Goal: Check status: Check status

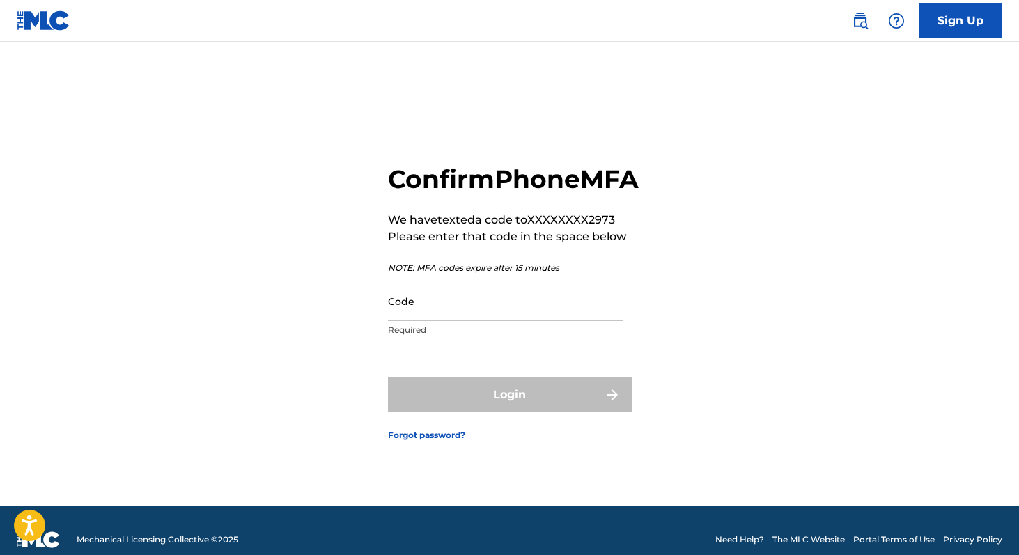
click at [520, 321] on input "Code" at bounding box center [505, 301] width 235 height 40
paste input "967343"
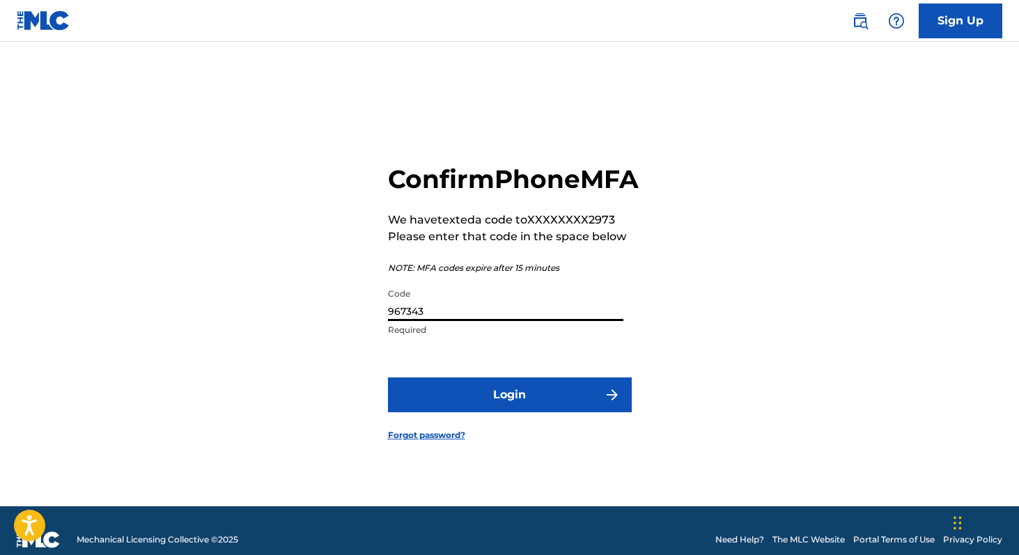
type input "967343"
click at [474, 406] on button "Login" at bounding box center [510, 395] width 244 height 35
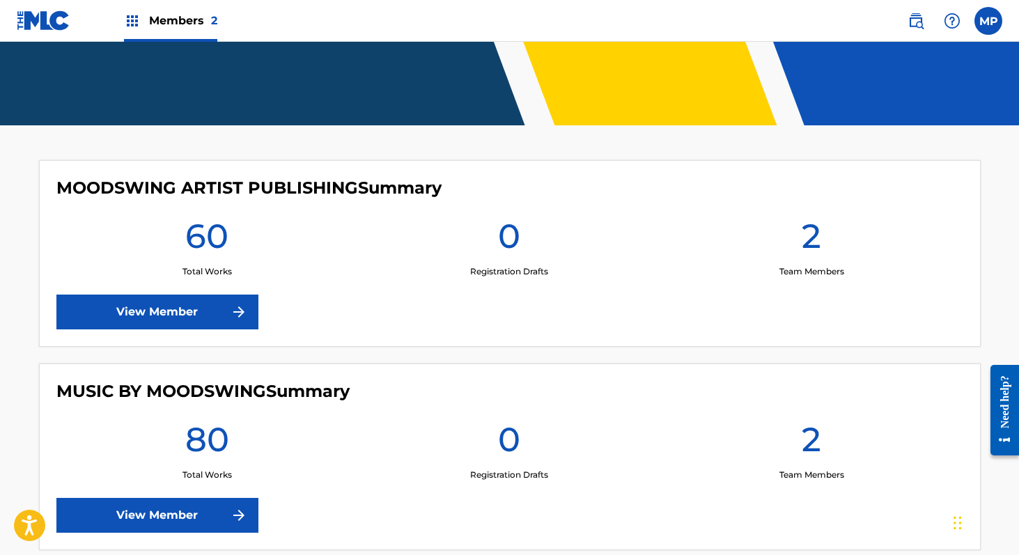
scroll to position [169, 0]
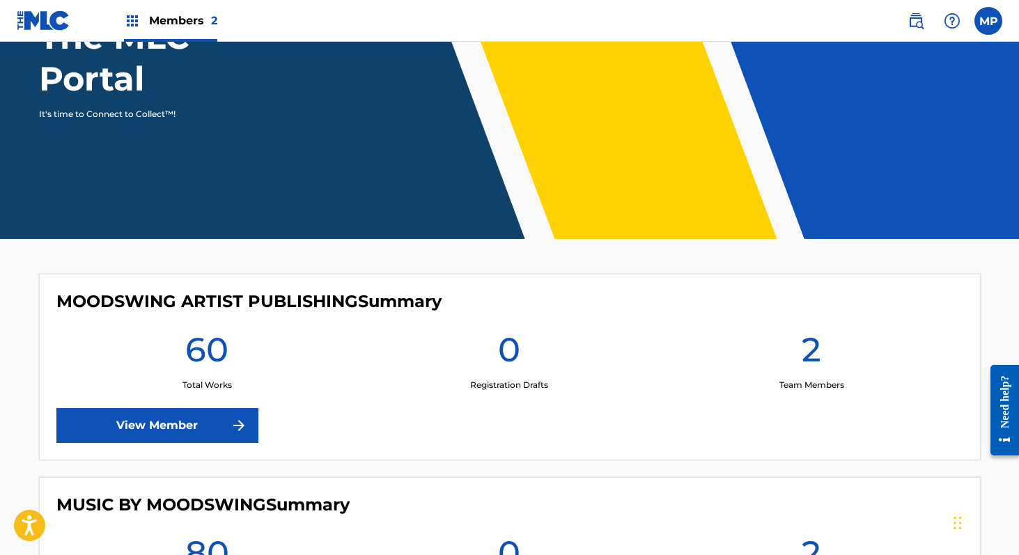
click at [150, 20] on span "Members 2" at bounding box center [183, 21] width 68 height 16
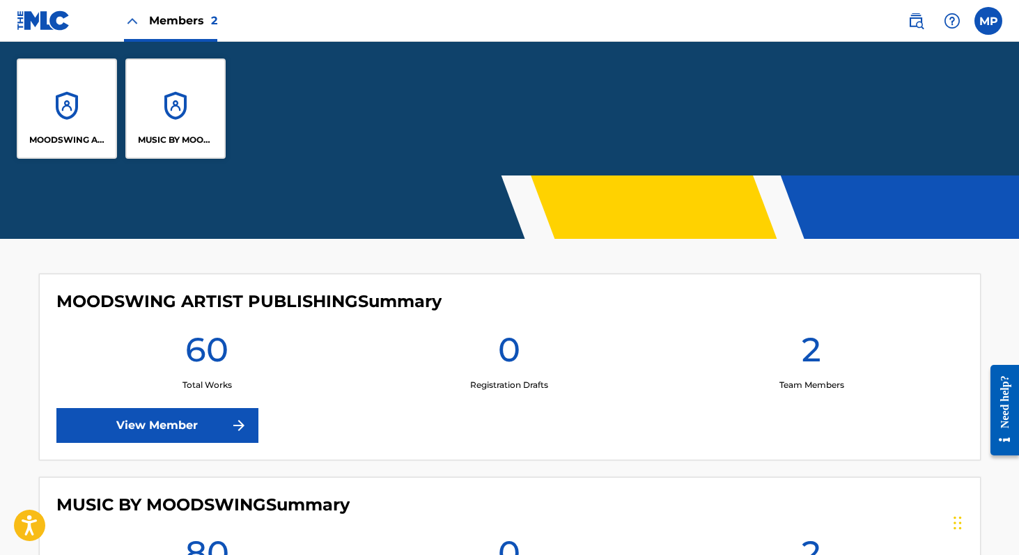
click at [86, 116] on div "MOODSWING ARTIST PUBLISHING" at bounding box center [67, 109] width 100 height 100
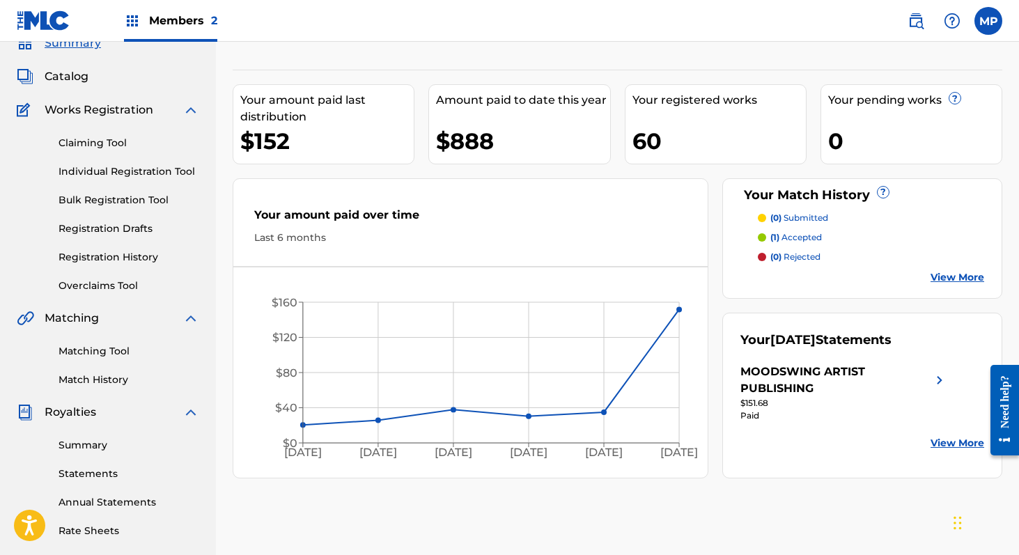
scroll to position [102, 0]
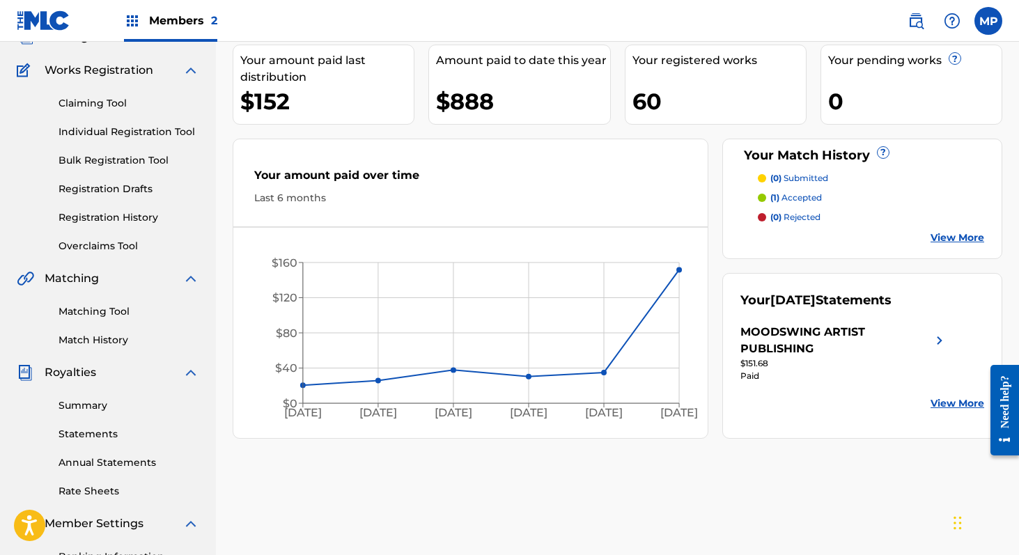
click at [93, 427] on link "Statements" at bounding box center [129, 434] width 141 height 15
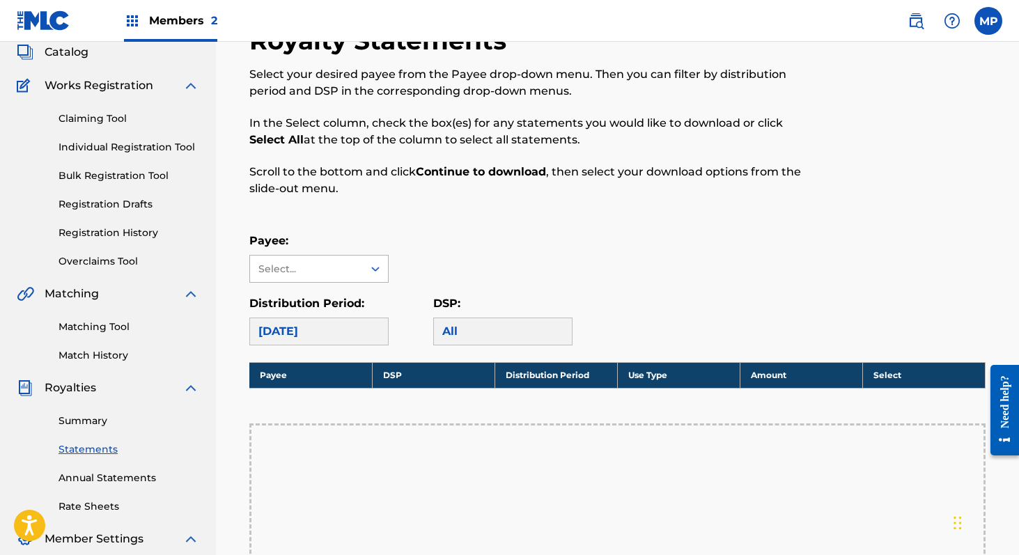
scroll to position [206, 0]
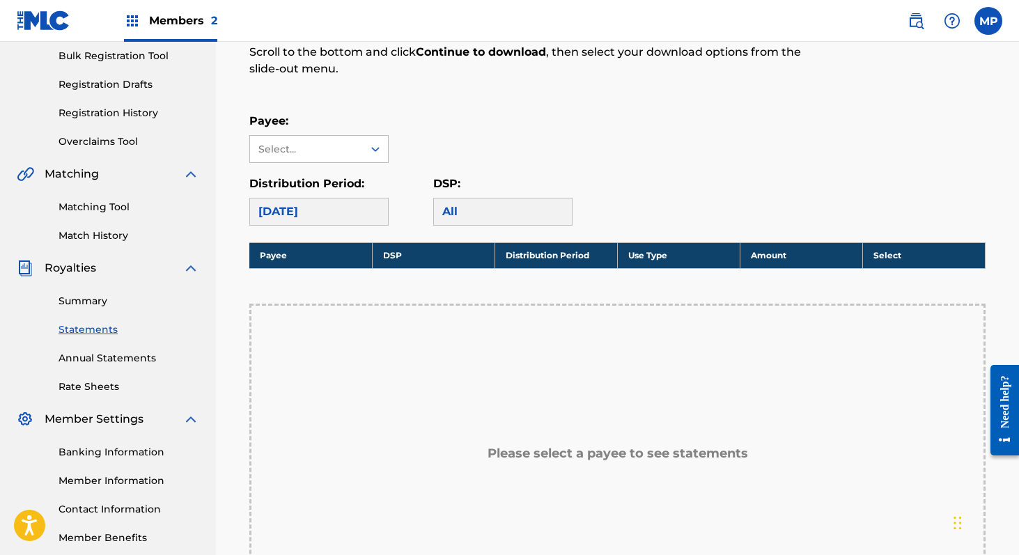
click at [88, 296] on link "Summary" at bounding box center [129, 301] width 141 height 15
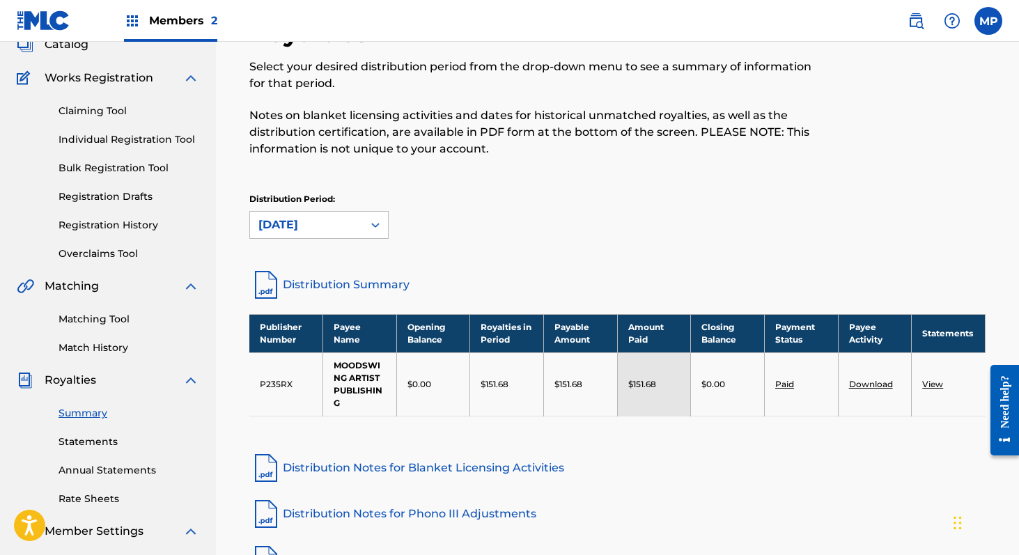
scroll to position [183, 0]
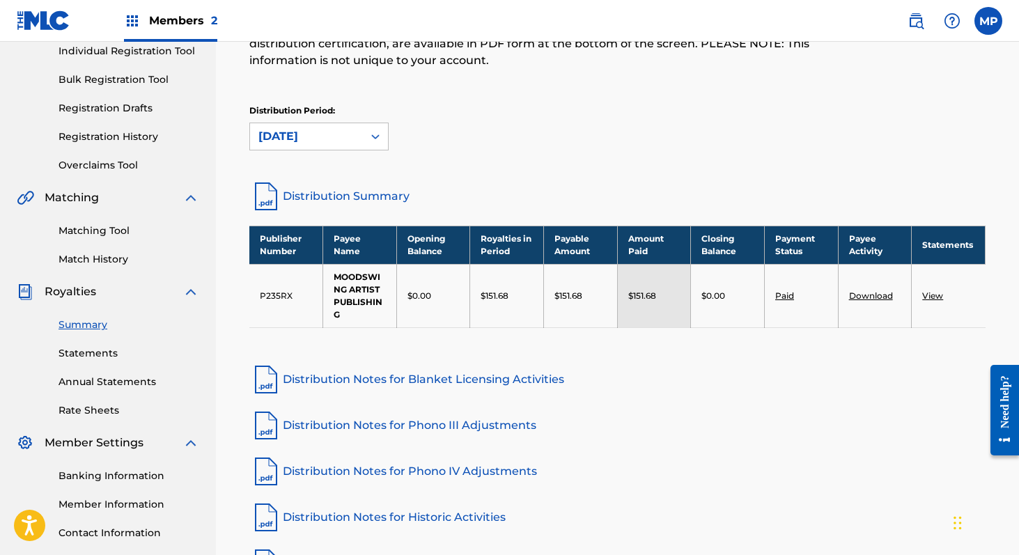
click at [940, 294] on link "View" at bounding box center [932, 295] width 21 height 10
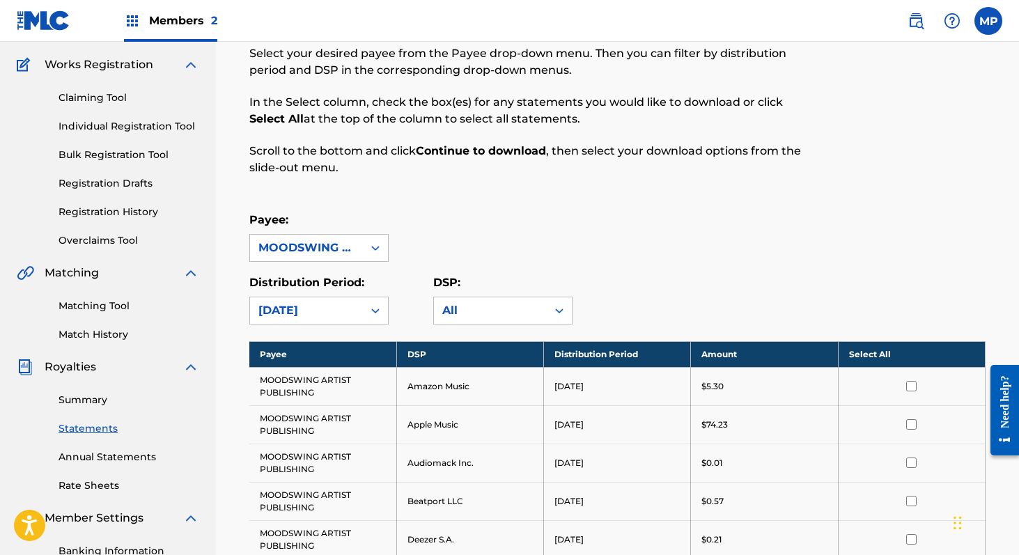
scroll to position [227, 0]
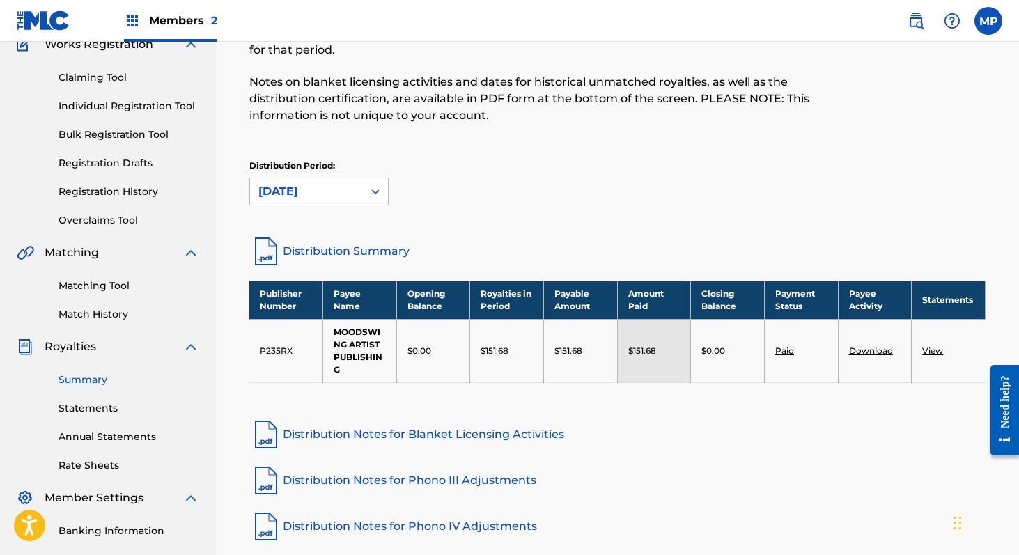
scroll to position [119, 0]
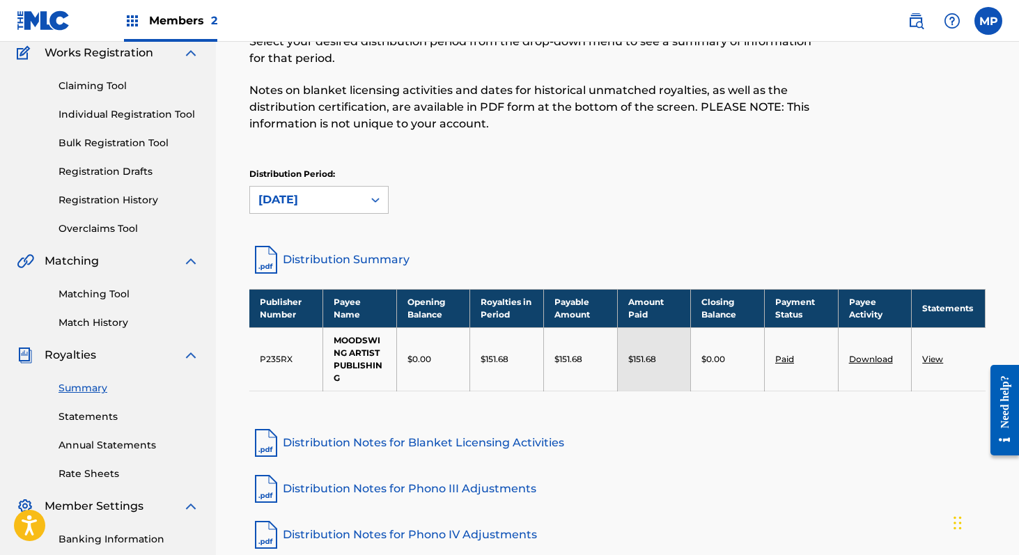
click at [788, 362] on link "Paid" at bounding box center [784, 359] width 19 height 10
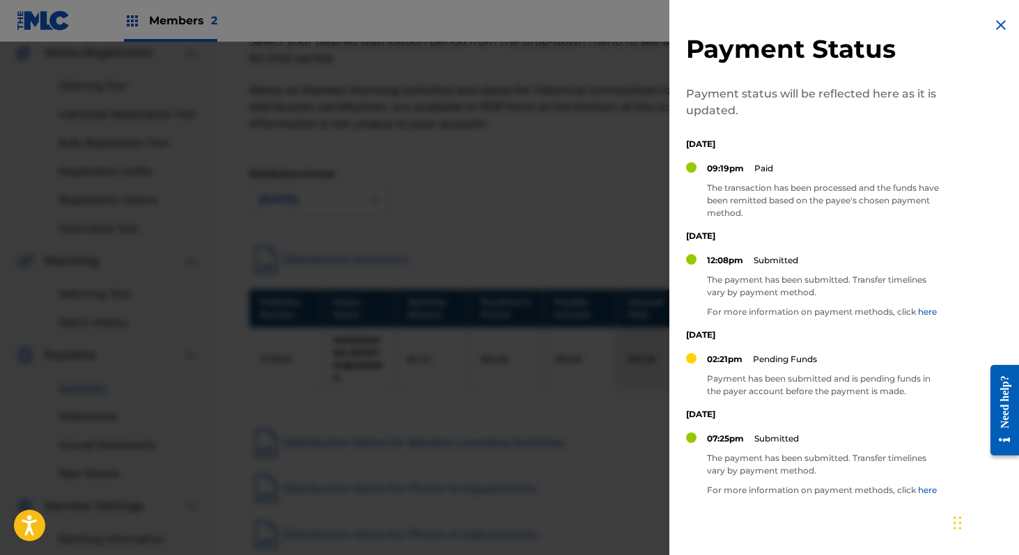
click at [998, 41] on div "Payment Status Payment status will be reflected here as it is updated. [DATE] 0…" at bounding box center [847, 326] width 357 height 652
click at [998, 31] on img at bounding box center [1001, 25] width 17 height 17
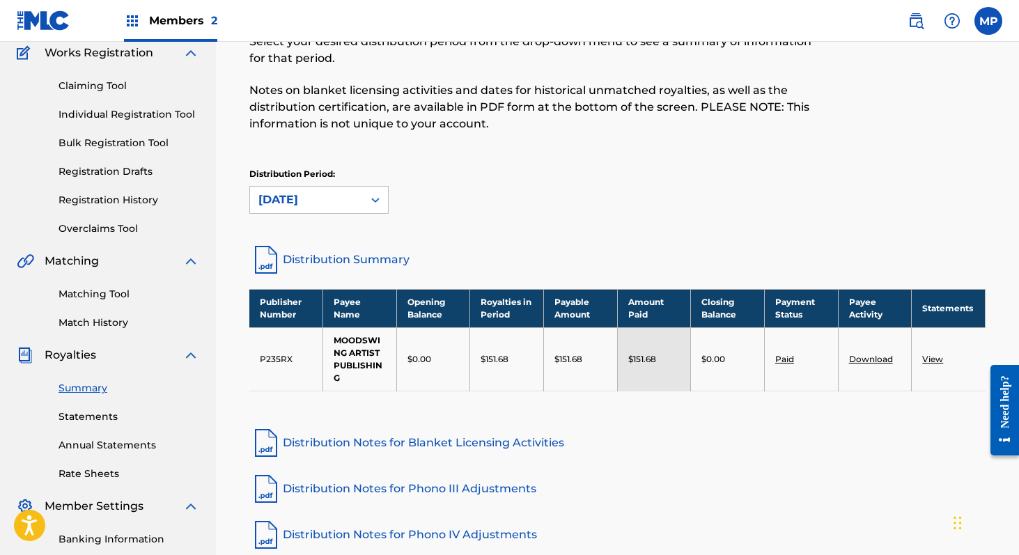
click at [860, 359] on link "Download" at bounding box center [871, 359] width 44 height 10
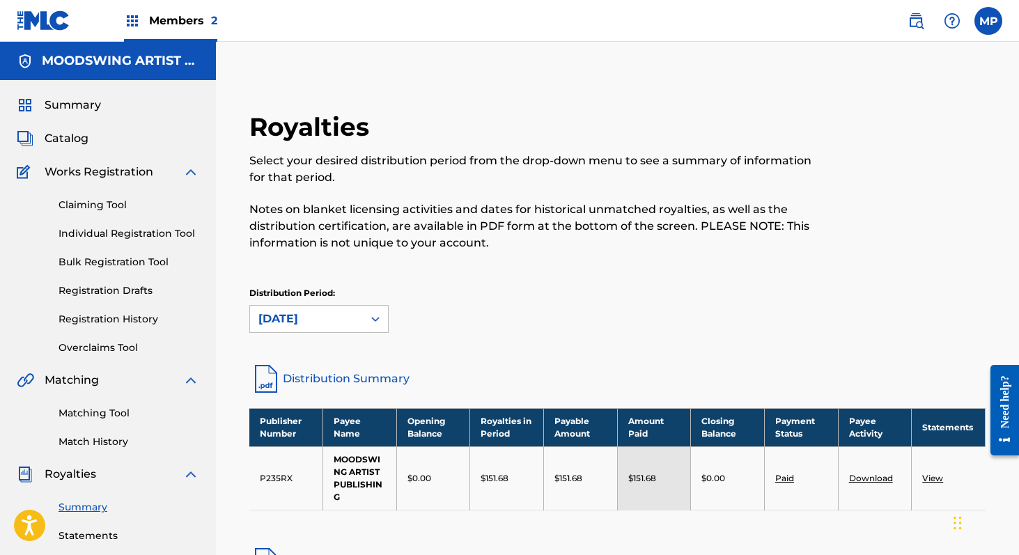
click at [132, 17] on img at bounding box center [132, 21] width 17 height 17
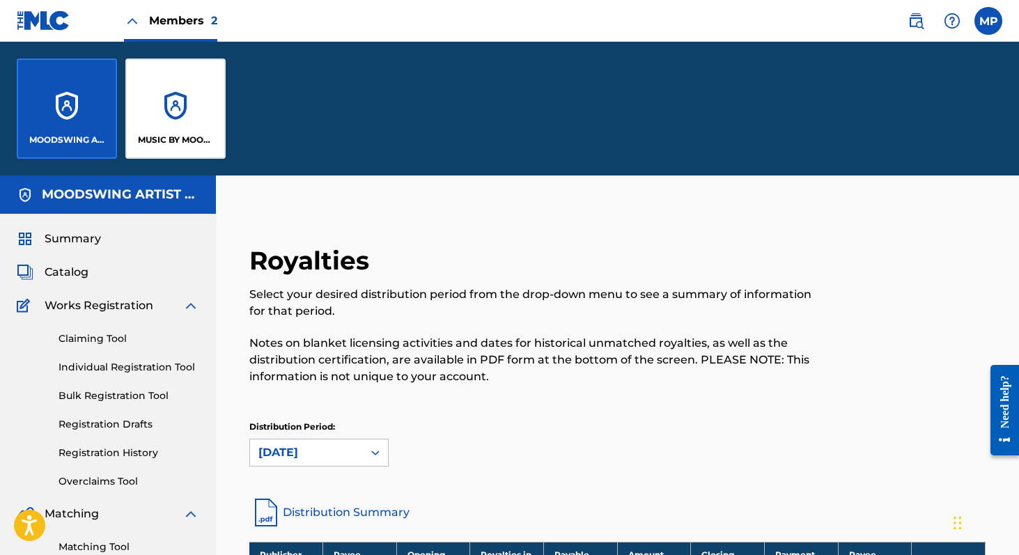
click at [192, 108] on div "MUSIC BY MOODSWING" at bounding box center [175, 109] width 100 height 100
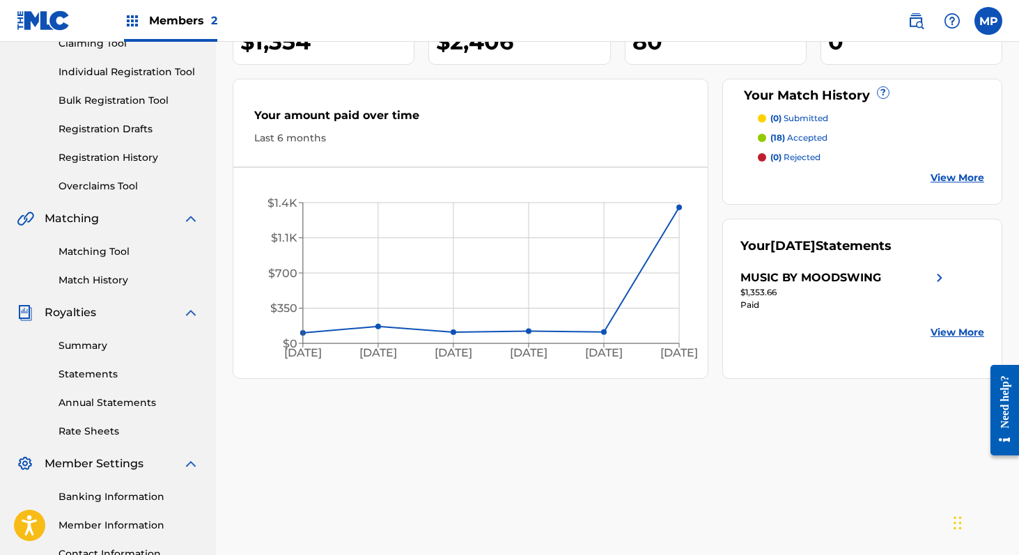
scroll to position [184, 0]
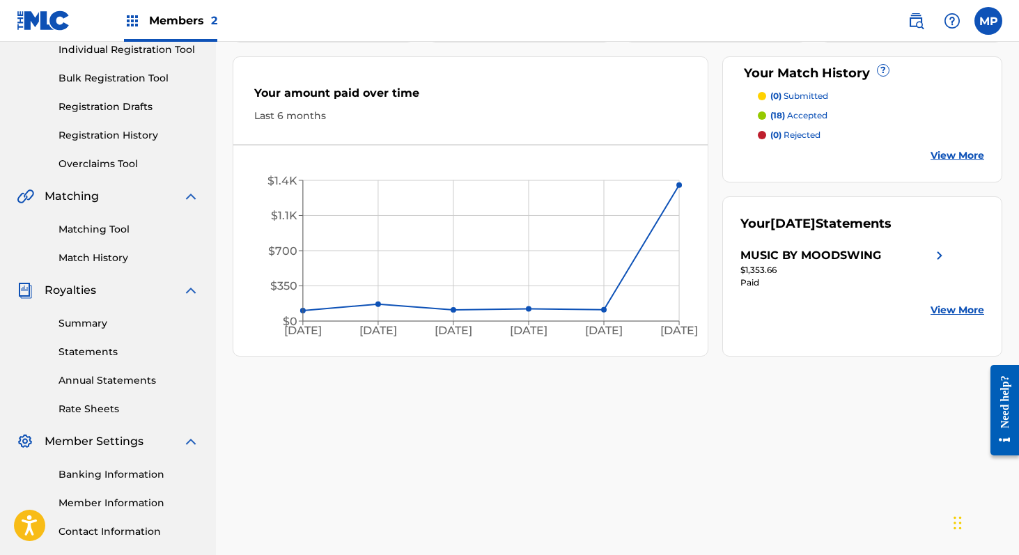
click at [100, 329] on link "Summary" at bounding box center [129, 323] width 141 height 15
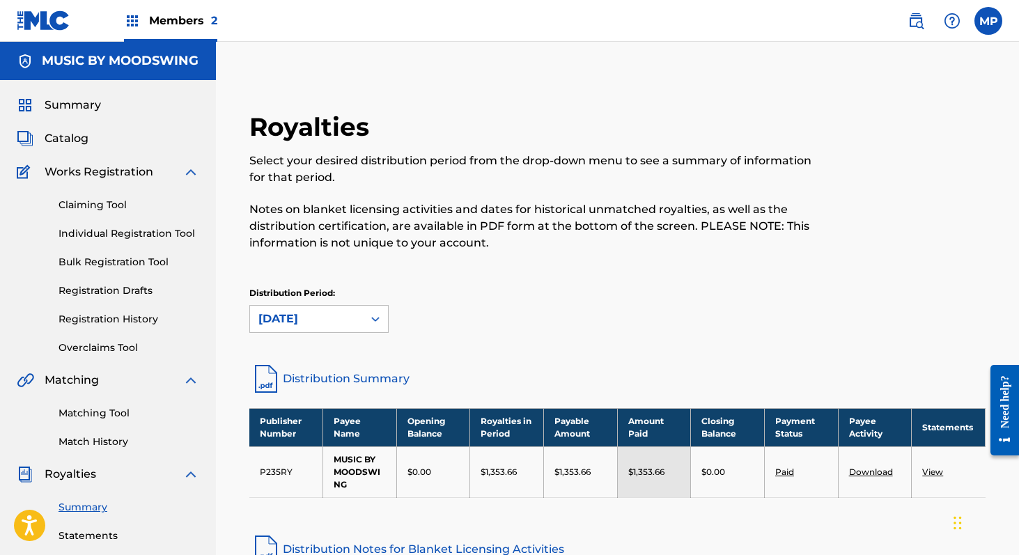
click at [786, 467] on link "Paid" at bounding box center [784, 472] width 19 height 10
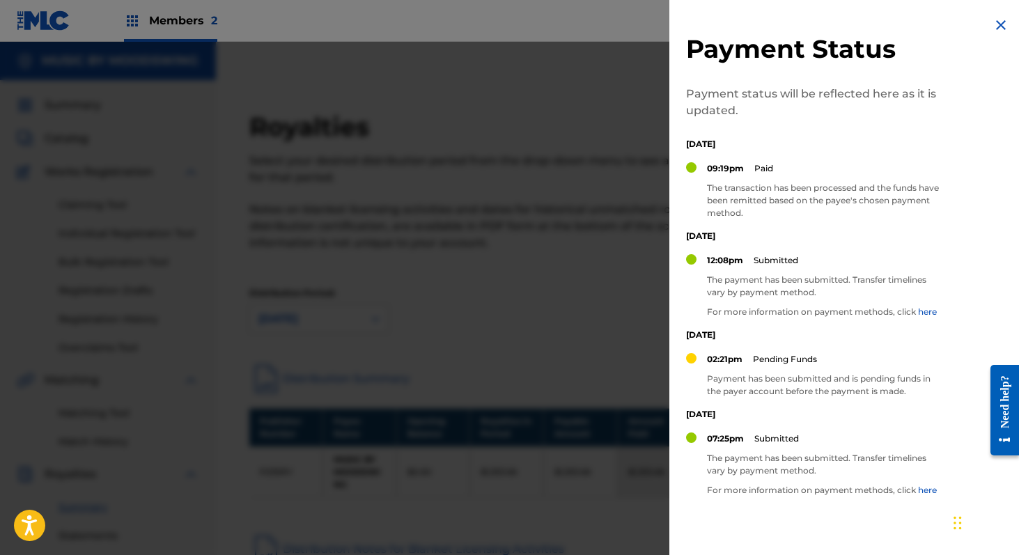
click at [1007, 28] on div "Payment Status Payment status will be reflected here as it is updated. [DATE] 0…" at bounding box center [847, 326] width 357 height 652
click at [998, 27] on img at bounding box center [1001, 25] width 17 height 17
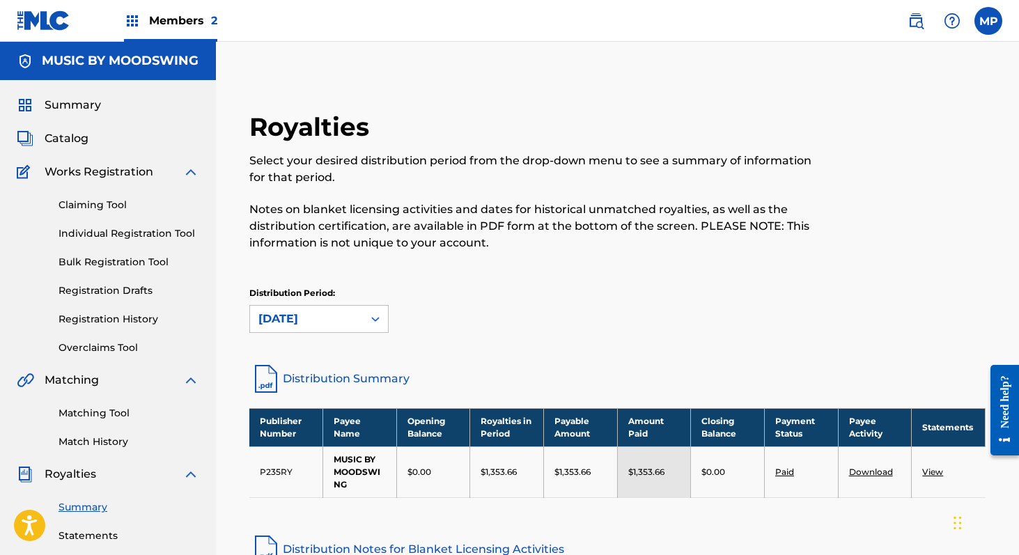
click at [875, 464] on td "Download" at bounding box center [875, 472] width 74 height 51
click at [866, 470] on link "Download" at bounding box center [871, 472] width 44 height 10
drag, startPoint x: 678, startPoint y: 472, endPoint x: 633, endPoint y: 474, distance: 44.6
click at [633, 474] on div "$1,353.66" at bounding box center [654, 472] width 52 height 13
copy p "1,353.66"
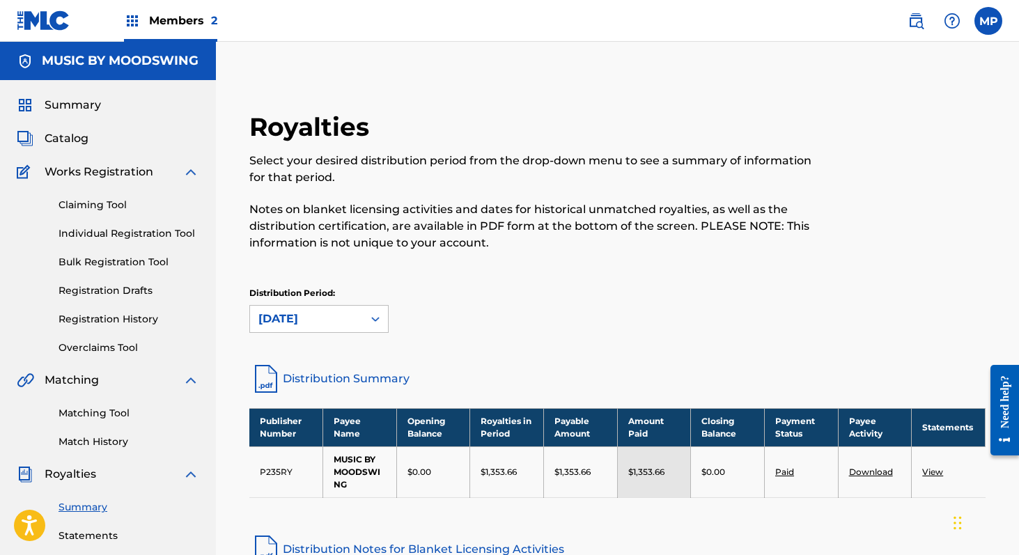
click at [140, 29] on div "Members 2" at bounding box center [170, 20] width 93 height 41
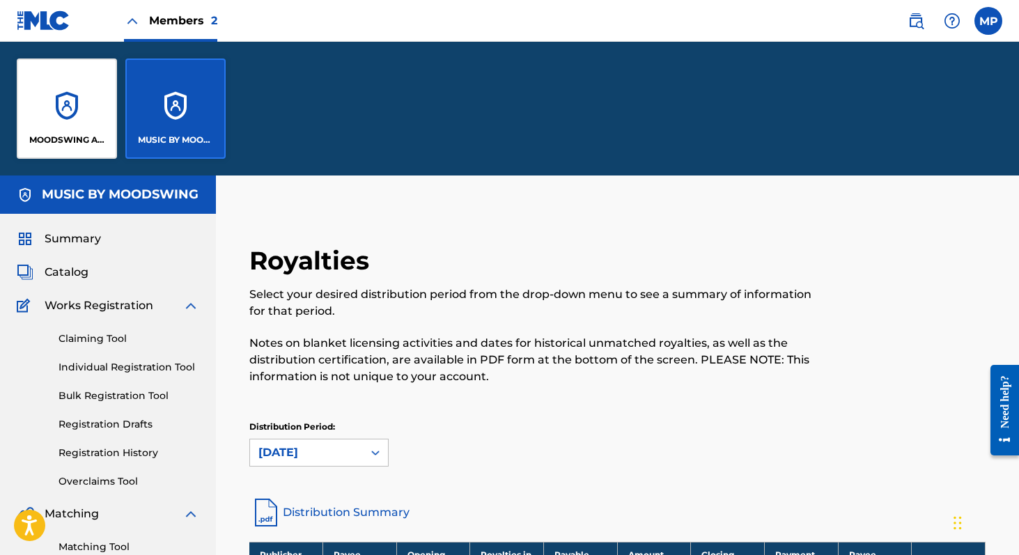
click at [81, 91] on div "MOODSWING ARTIST PUBLISHING" at bounding box center [67, 109] width 100 height 100
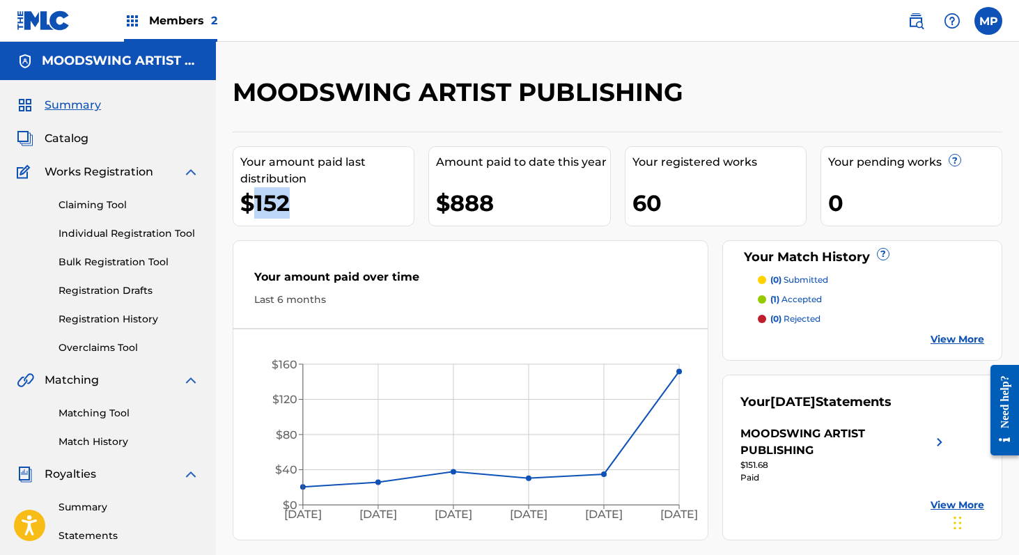
drag, startPoint x: 315, startPoint y: 202, endPoint x: 251, endPoint y: 208, distance: 64.3
click at [251, 208] on div "$152" at bounding box center [326, 202] width 173 height 31
click at [92, 501] on link "Summary" at bounding box center [129, 507] width 141 height 15
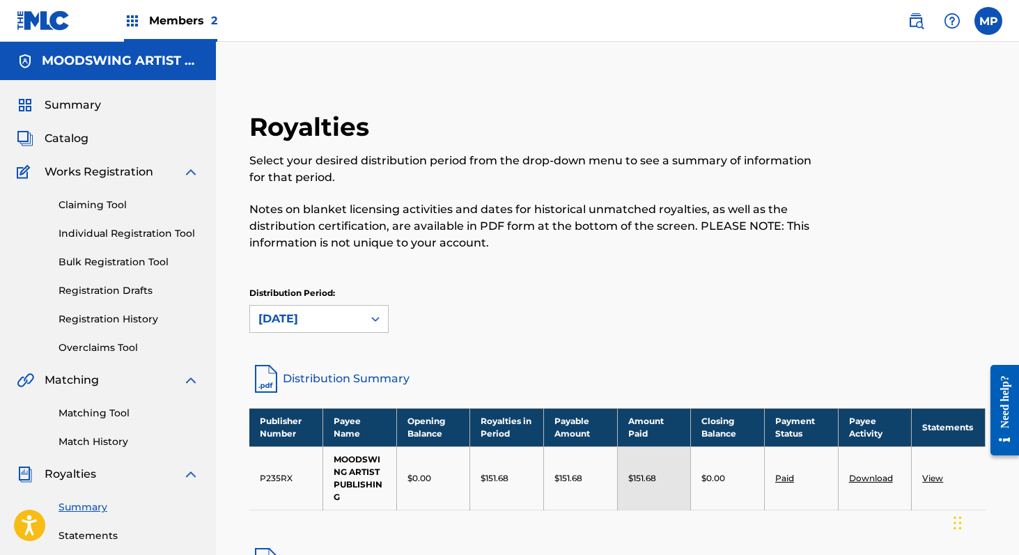
scroll to position [280, 0]
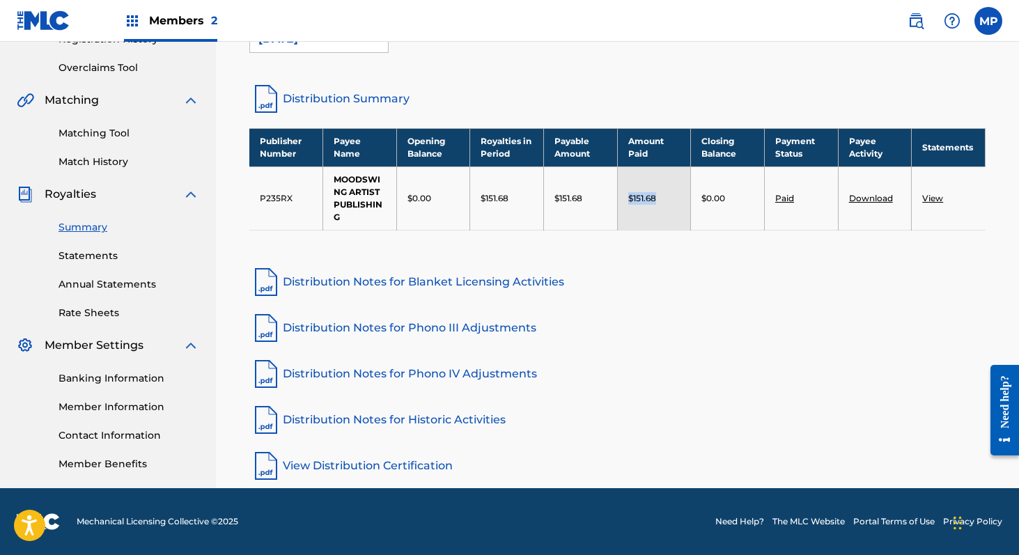
drag, startPoint x: 679, startPoint y: 198, endPoint x: 616, endPoint y: 198, distance: 62.7
click at [616, 198] on tr "P235RX MOODSWING ARTIST PUBLISHING $0.00 $151.68 $151.68 $151.68 $0.00 Paid Dow…" at bounding box center [617, 197] width 736 height 63
copy tr "$151.68"
